Goal: Task Accomplishment & Management: Use online tool/utility

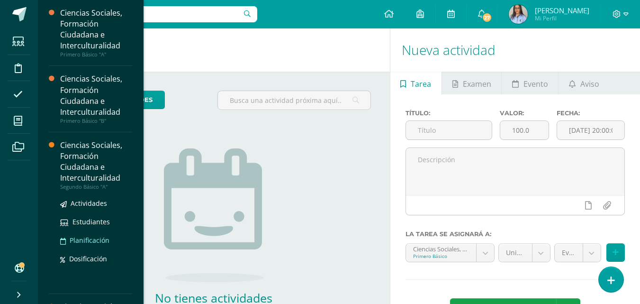
click at [74, 239] on link "Planificación" at bounding box center [96, 240] width 72 height 11
click at [88, 162] on div "Ciencias Sociales, Formación Ciudadana e Interculturalidad" at bounding box center [96, 162] width 72 height 44
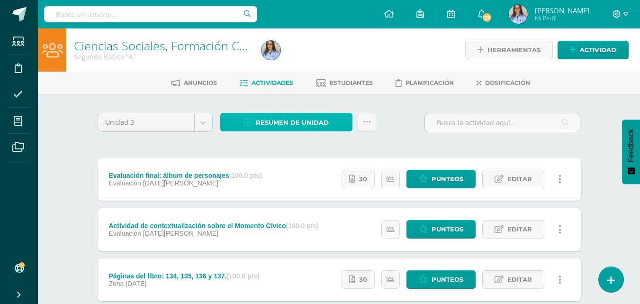
click at [322, 125] on span "Resumen de unidad" at bounding box center [292, 123] width 73 height 18
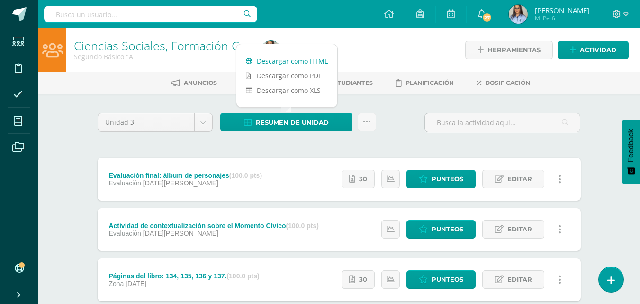
click at [296, 59] on link "Descargar como HTML" at bounding box center [286, 61] width 101 height 15
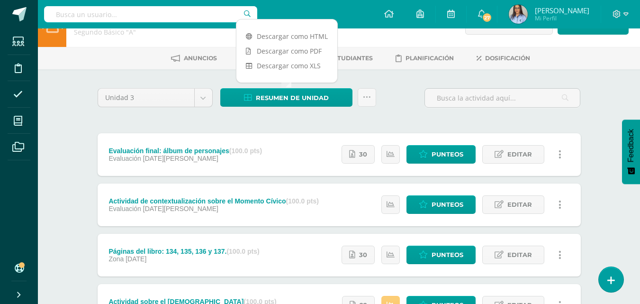
scroll to position [47, 0]
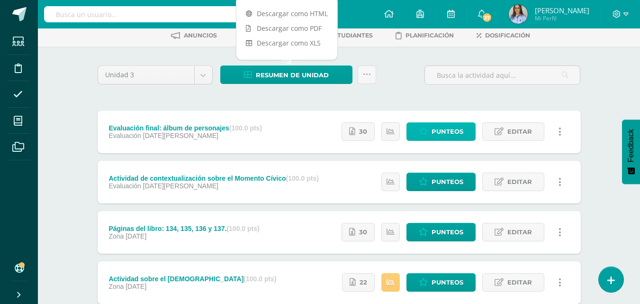
click at [445, 130] on span "Punteos" at bounding box center [448, 132] width 32 height 18
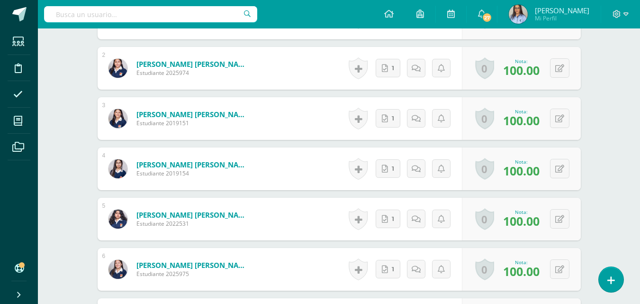
scroll to position [334, 0]
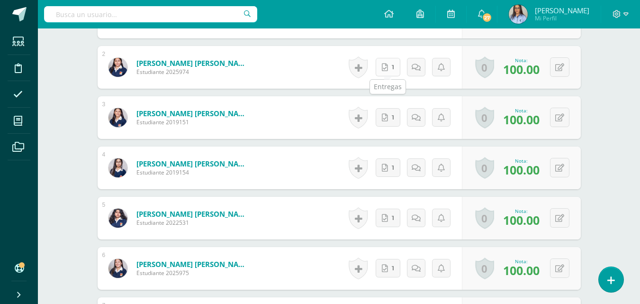
click at [389, 66] on link "1" at bounding box center [388, 67] width 25 height 18
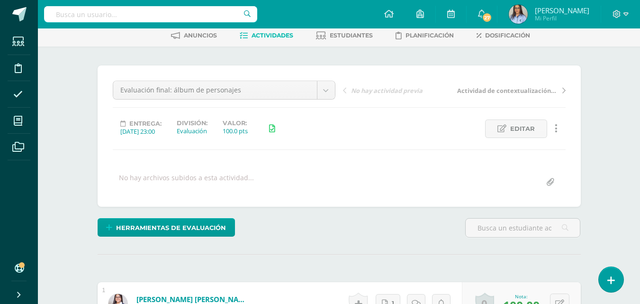
scroll to position [0, 0]
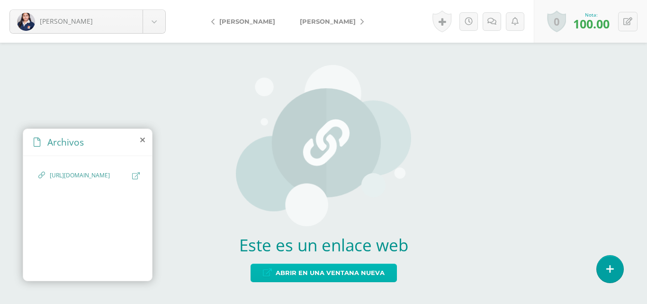
click at [358, 273] on span "Abrir en una ventana nueva" at bounding box center [330, 273] width 109 height 18
